Goal: Register for event/course

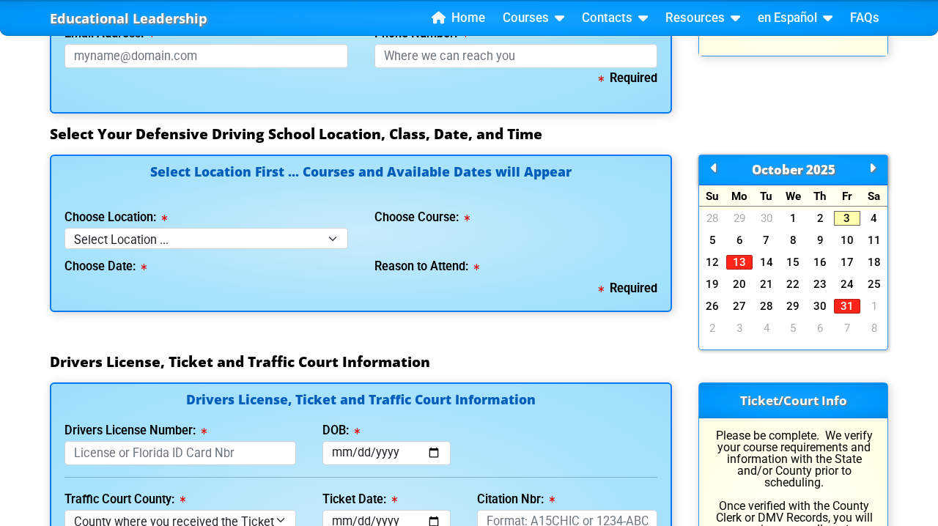
scroll to position [1282, 0]
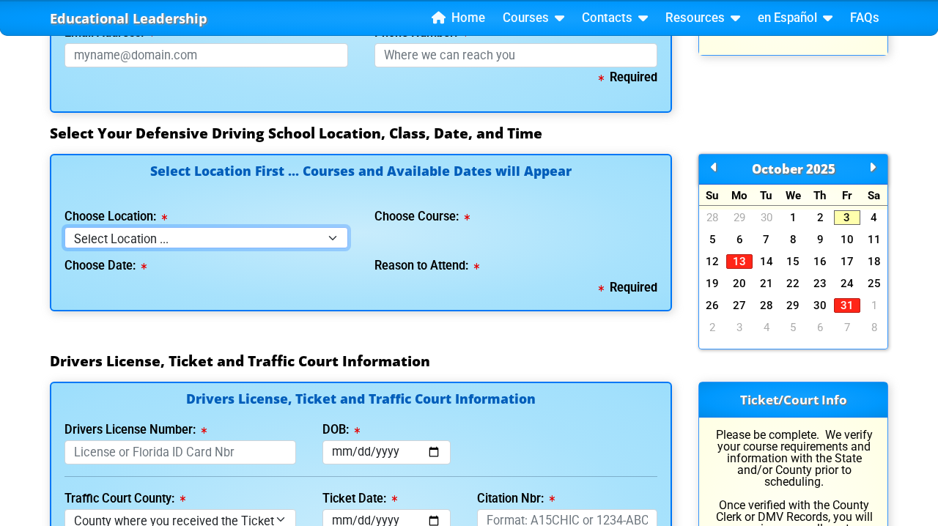
select select "3"
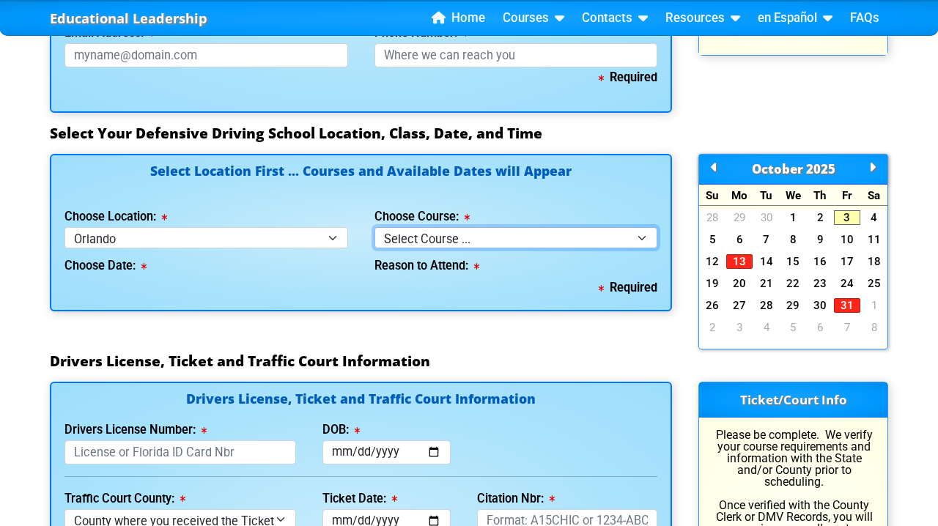
select select "5"
select select
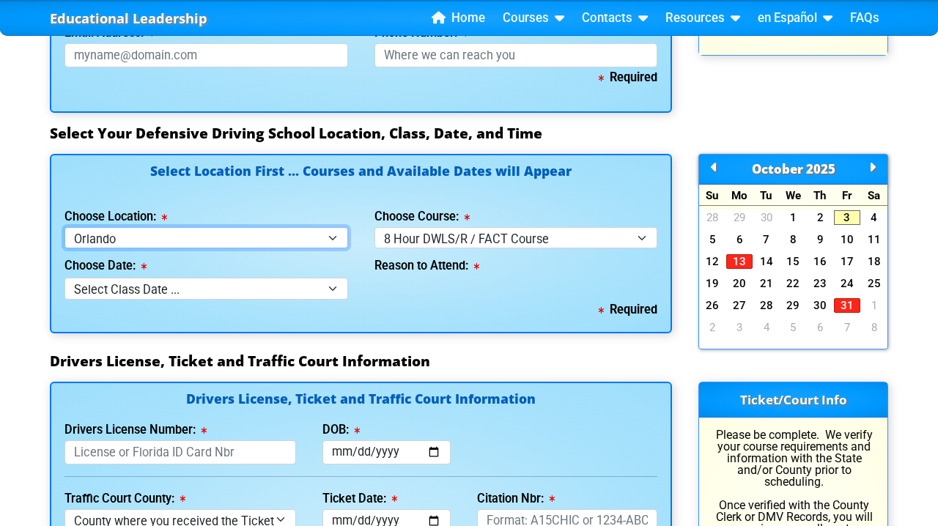
select select "4"
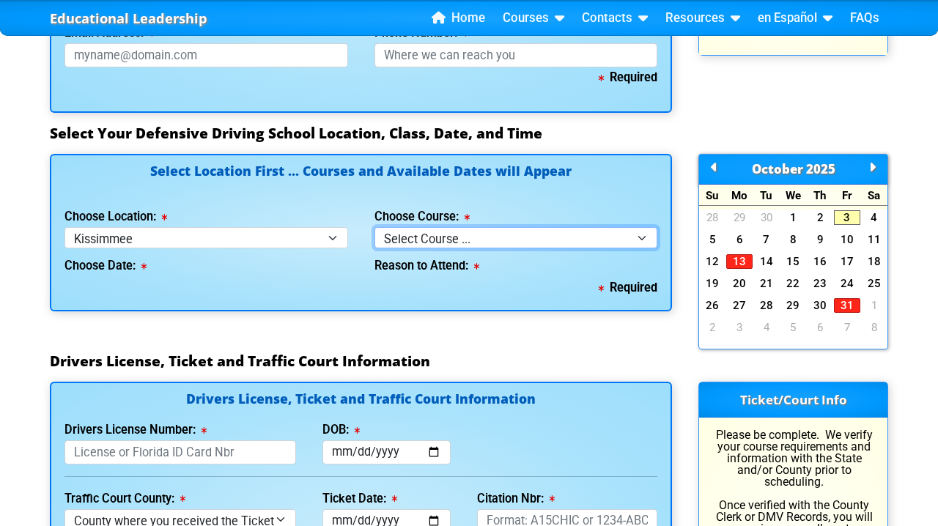
select select "5"
select select
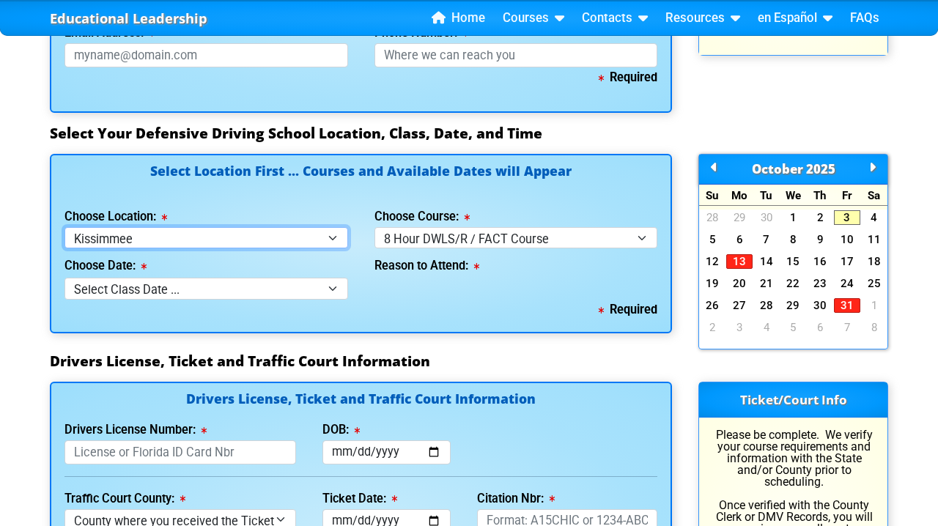
select select "7"
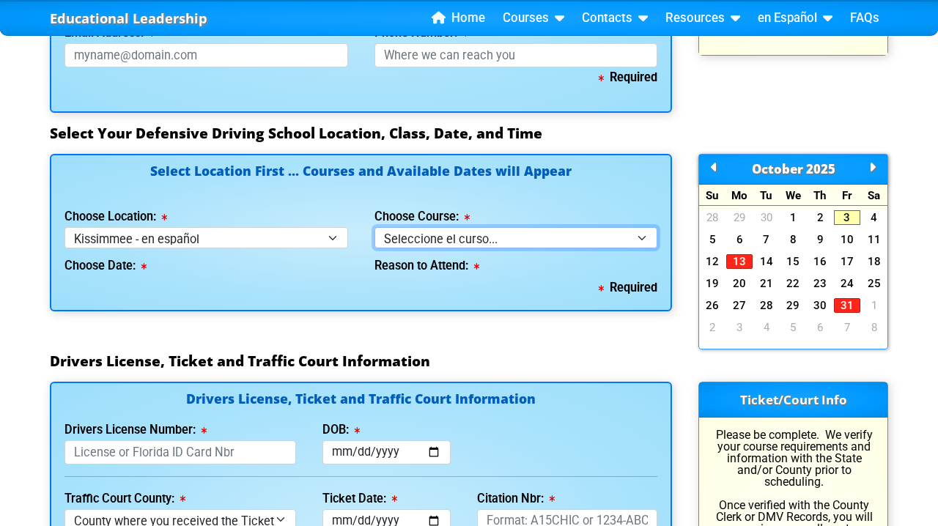
select select "5"
select select
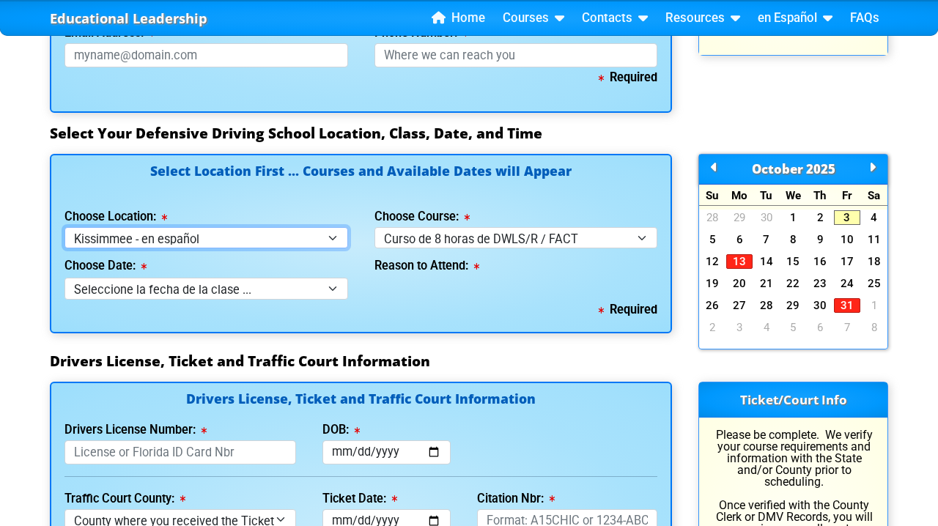
select select "6"
select select
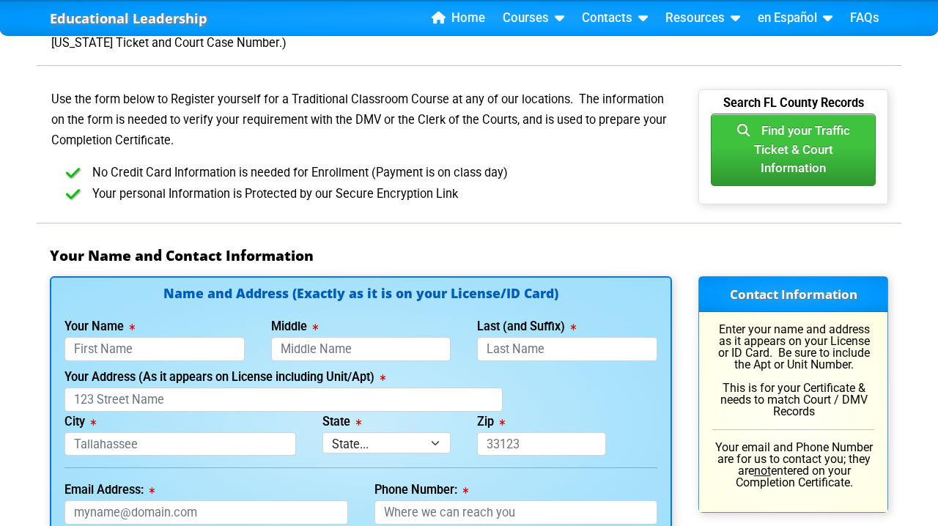
scroll to position [783, 0]
